Goal: Information Seeking & Learning: Learn about a topic

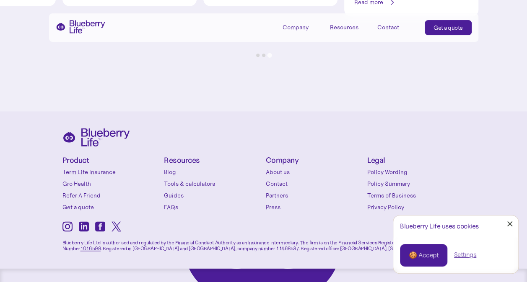
scroll to position [3695, 0]
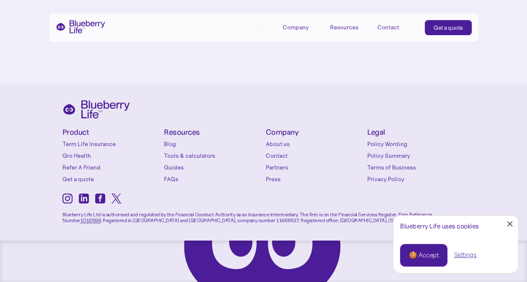
click at [382, 153] on link "Policy Summary" at bounding box center [416, 156] width 98 height 8
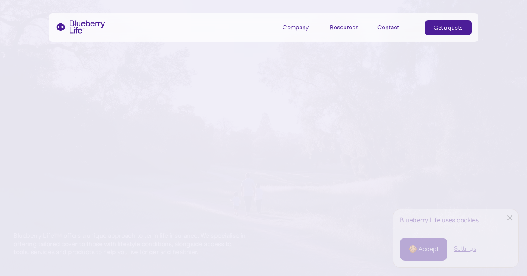
scroll to position [3695, 0]
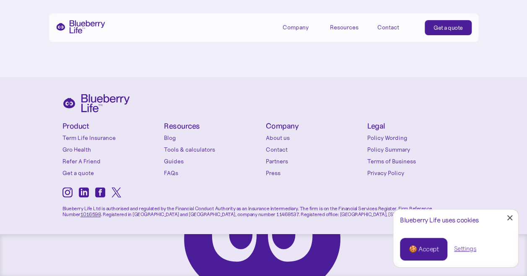
click at [176, 166] on link "Guides" at bounding box center [213, 161] width 98 height 8
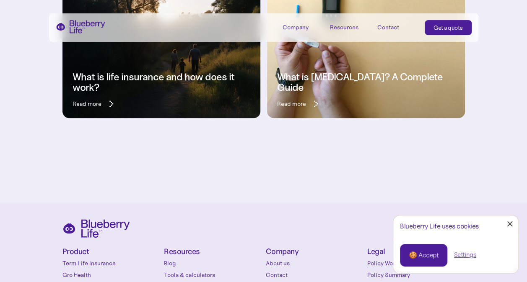
scroll to position [209, 0]
